Goal: Task Accomplishment & Management: Complete application form

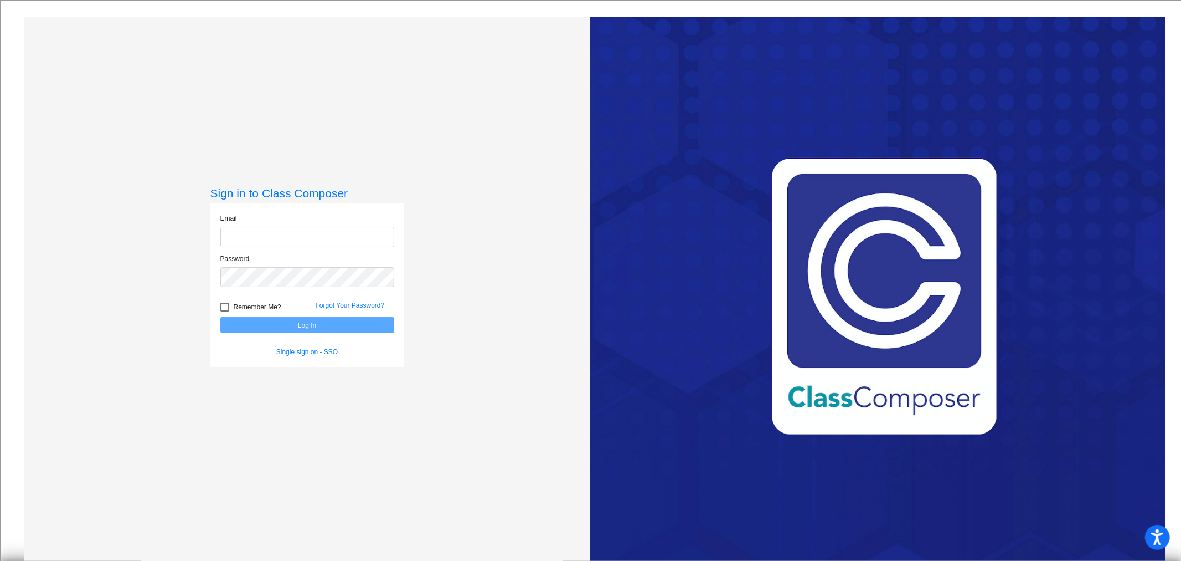
type input "[EMAIL_ADDRESS][DOMAIN_NAME]"
click at [296, 324] on button "Log In" at bounding box center [307, 325] width 174 height 16
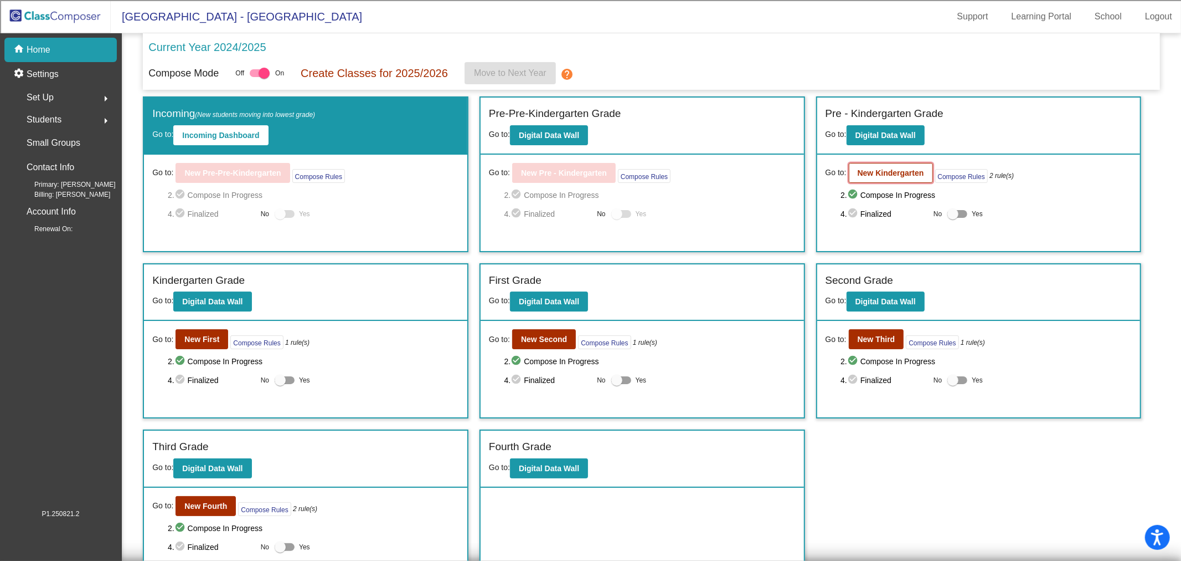
click at [888, 175] on b "New Kindergarten" at bounding box center [891, 172] width 66 height 9
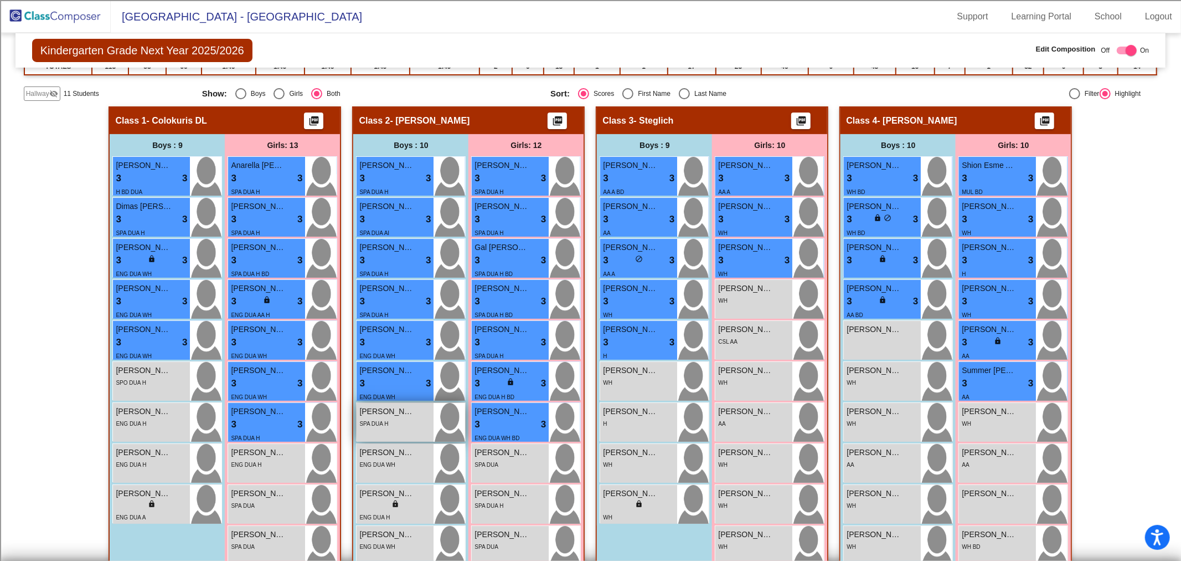
scroll to position [184, 0]
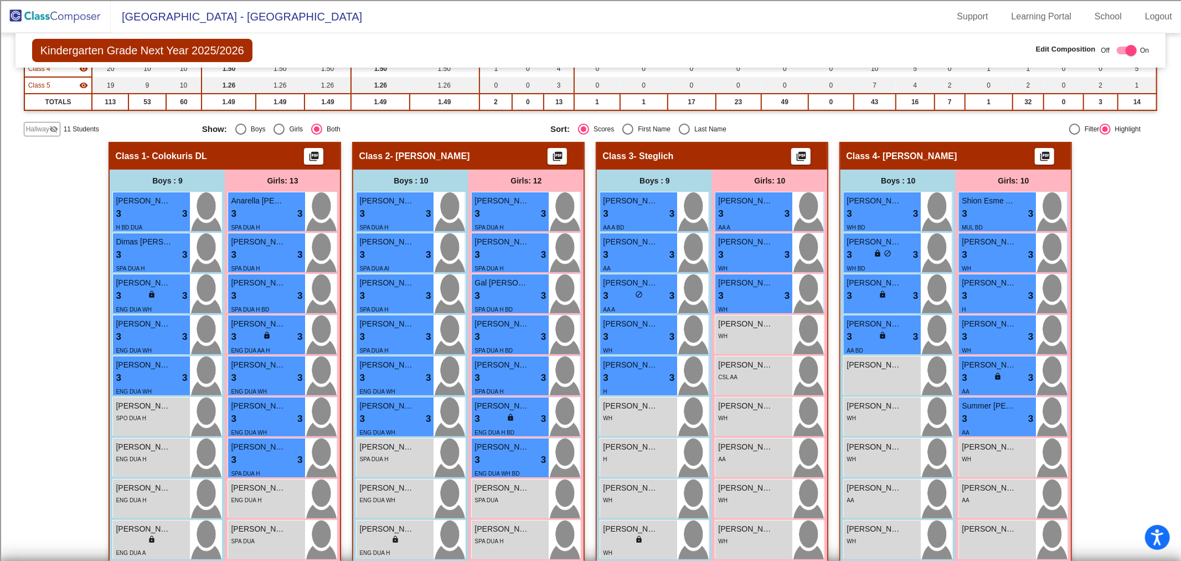
click at [49, 126] on mat-icon "visibility_off" at bounding box center [53, 129] width 9 height 9
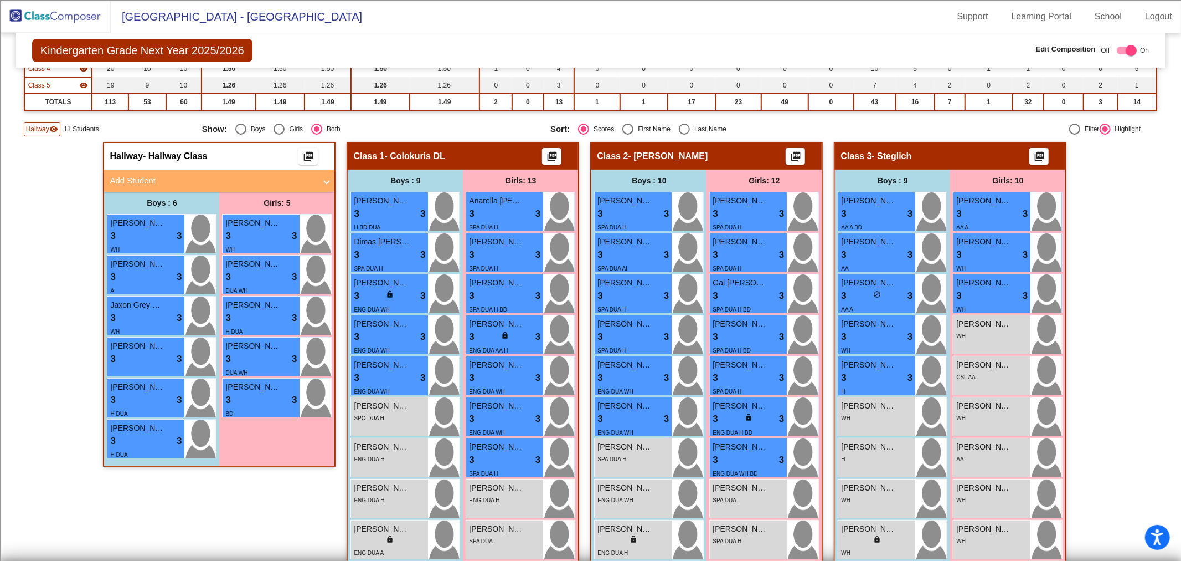
click at [316, 174] on span "Add Student" at bounding box center [217, 180] width 215 height 13
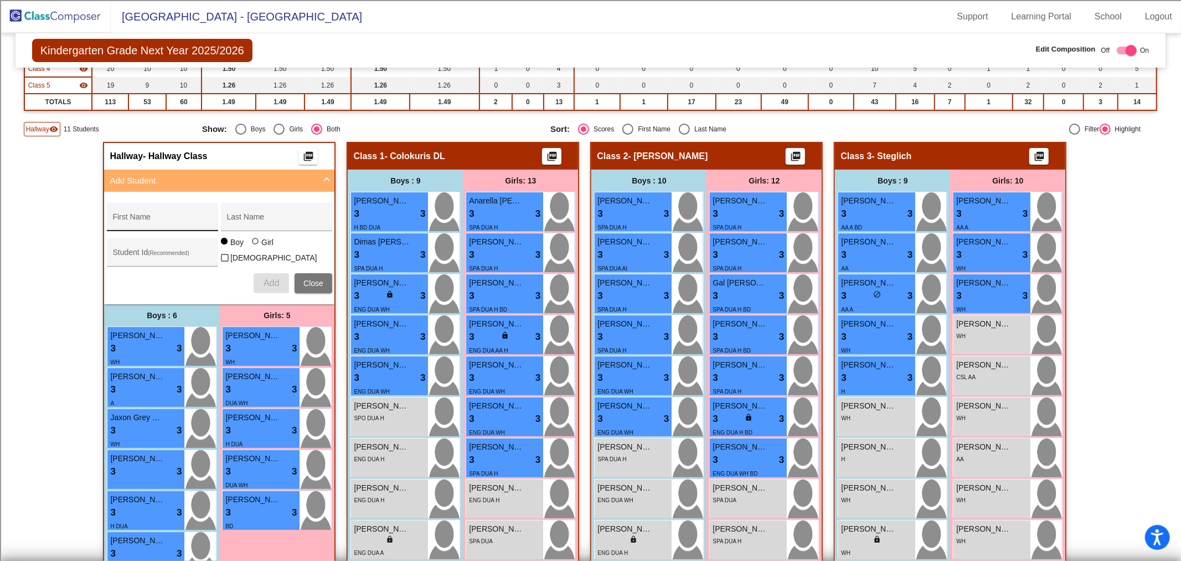
click at [142, 212] on div "First Name" at bounding box center [162, 220] width 100 height 23
